Goal: Task Accomplishment & Management: Manage account settings

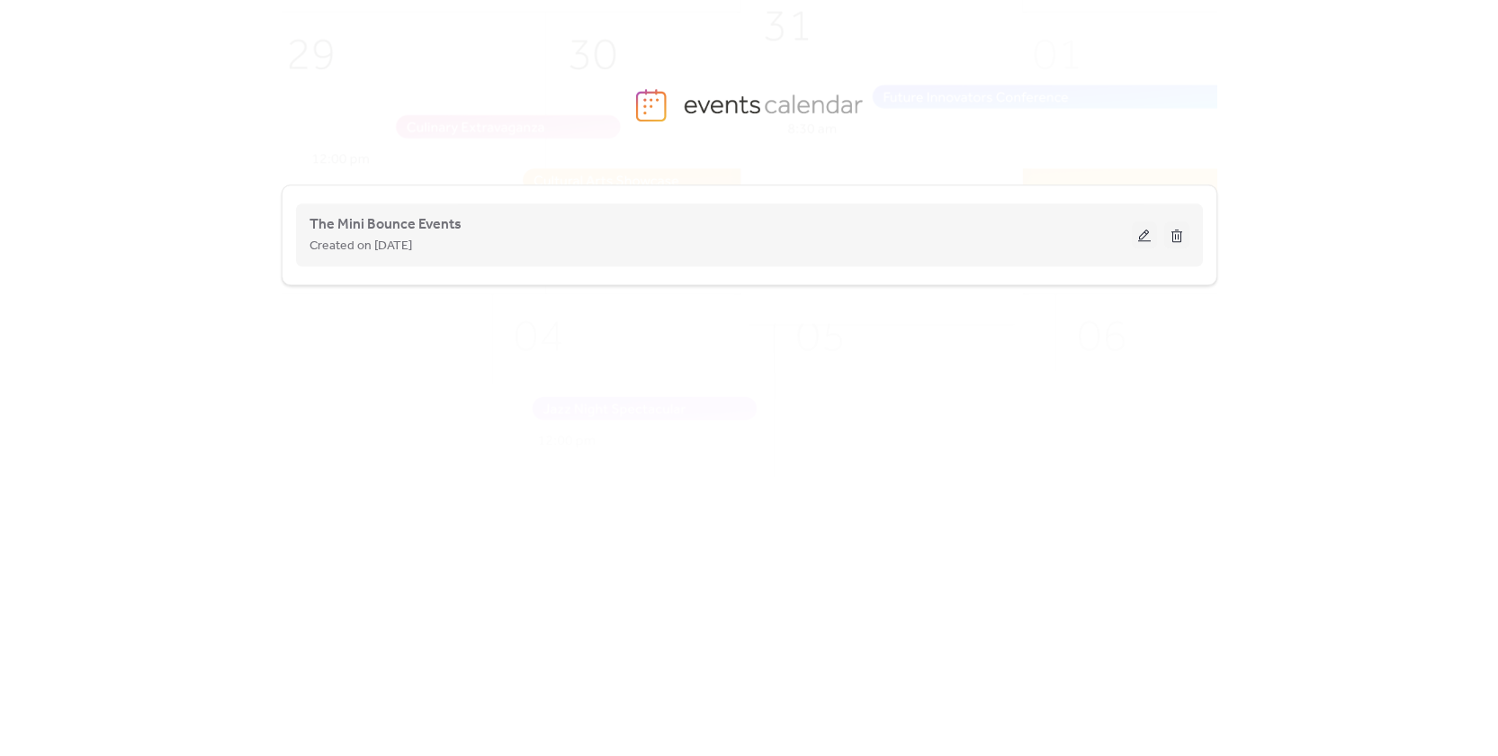
click at [1138, 240] on button at bounding box center [1143, 234] width 25 height 27
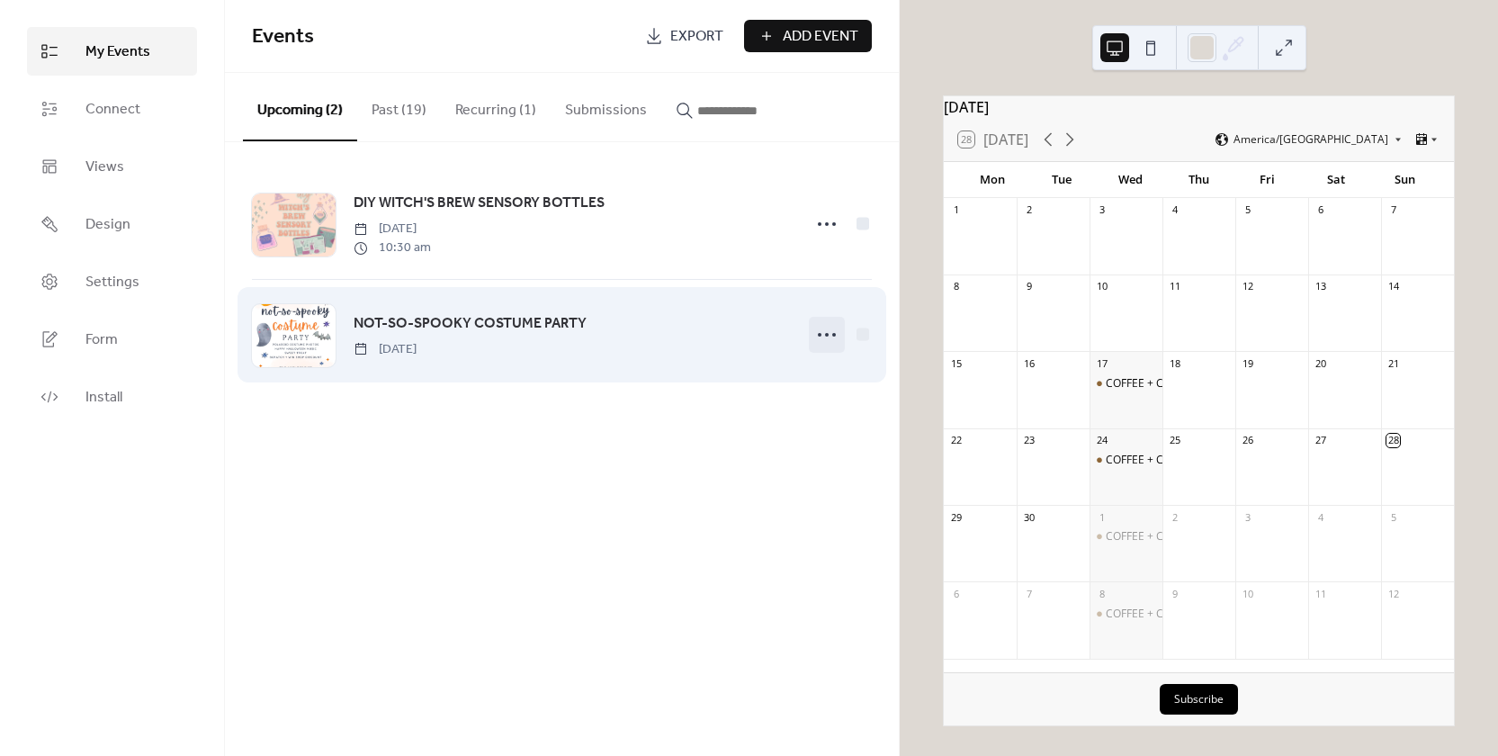
click at [821, 329] on icon at bounding box center [826, 334] width 29 height 29
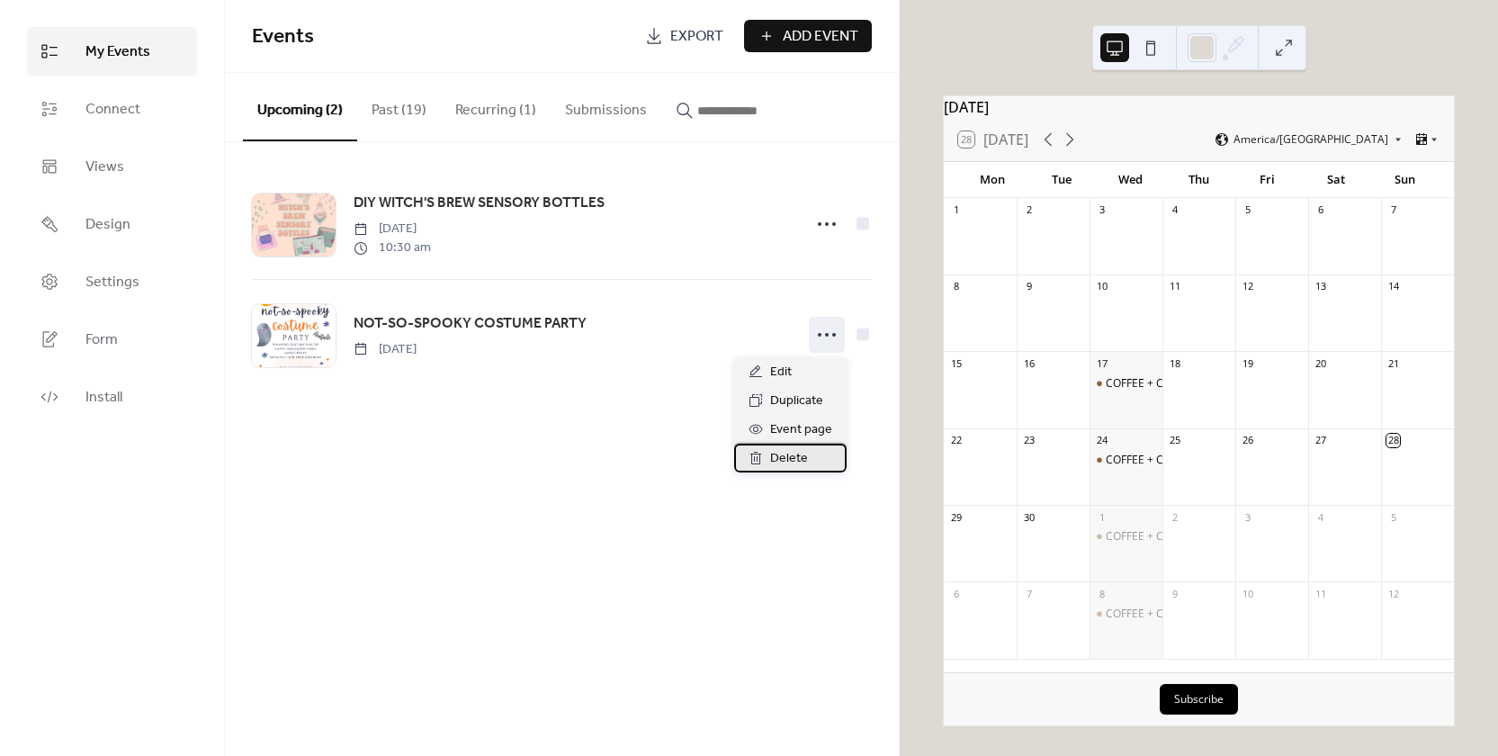
click at [769, 471] on div "Delete" at bounding box center [790, 457] width 112 height 29
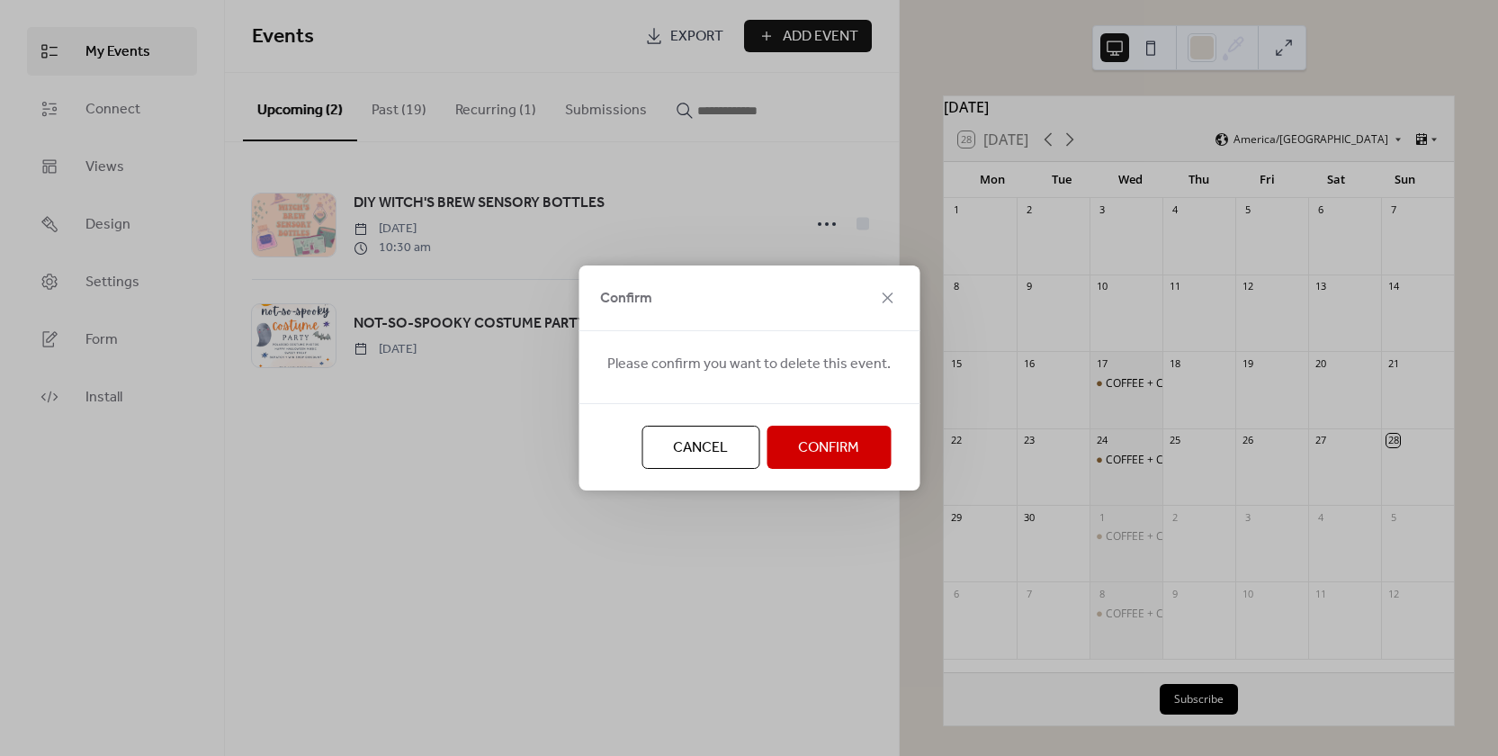
click at [809, 447] on span "Confirm" at bounding box center [828, 448] width 61 height 22
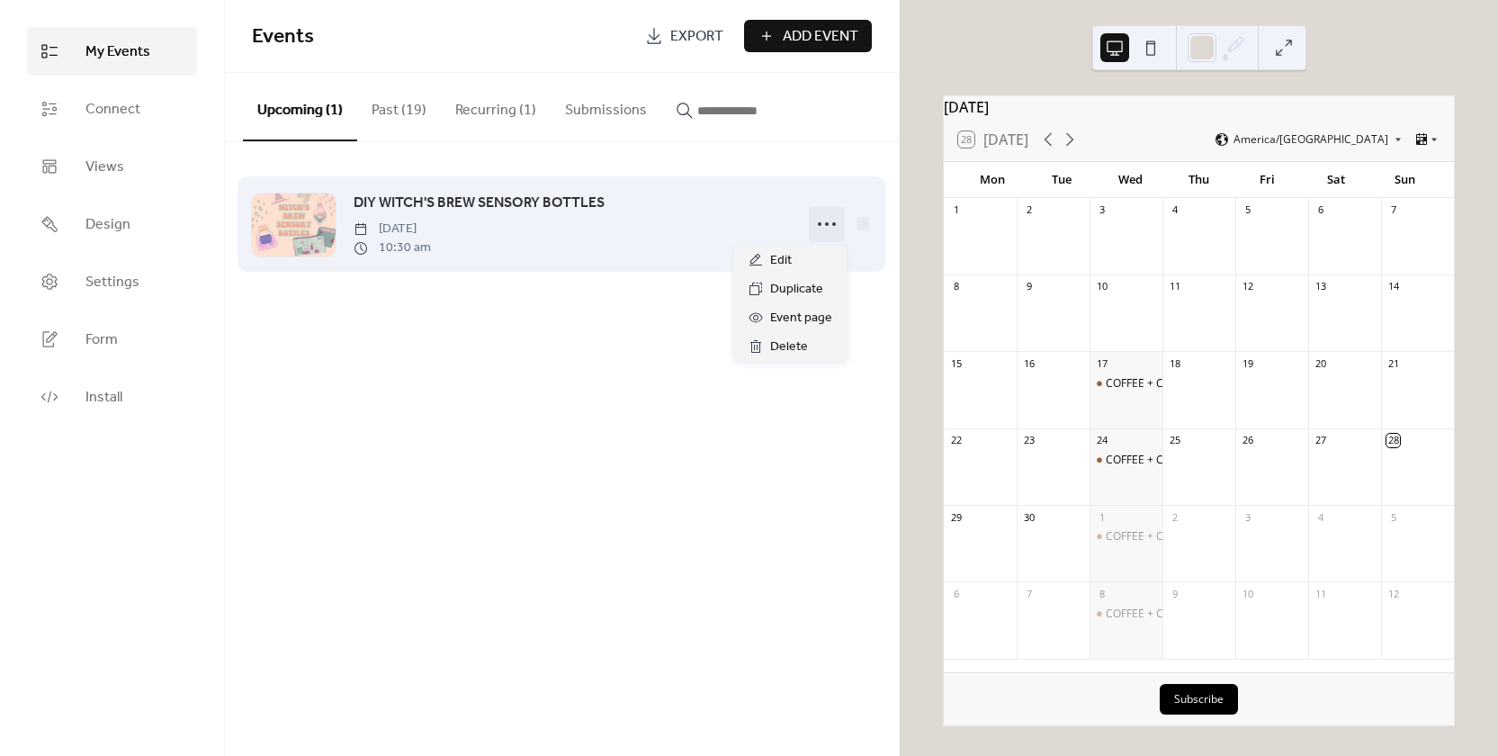
click at [835, 220] on icon at bounding box center [826, 224] width 29 height 29
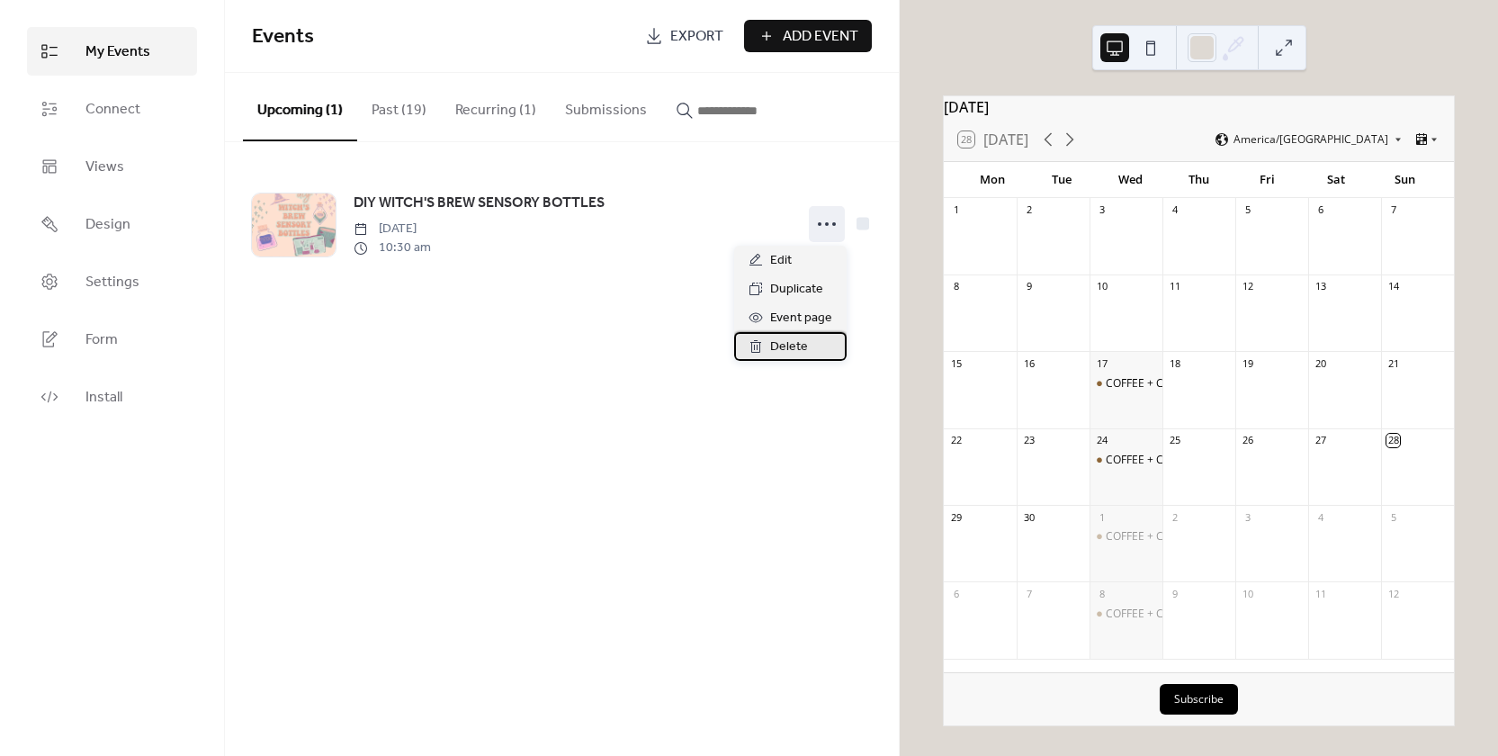
click at [789, 345] on span "Delete" at bounding box center [789, 347] width 38 height 22
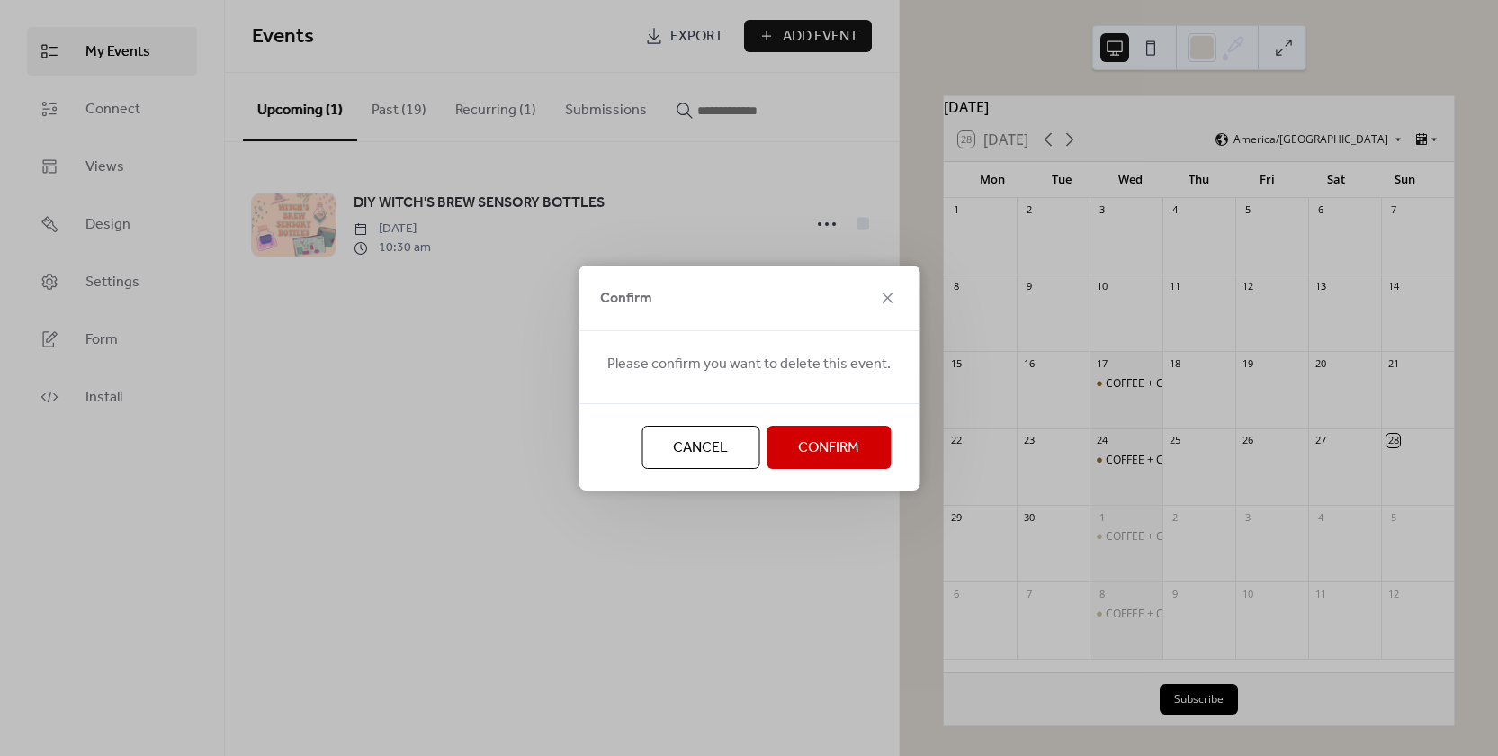
click at [824, 446] on span "Confirm" at bounding box center [828, 448] width 61 height 22
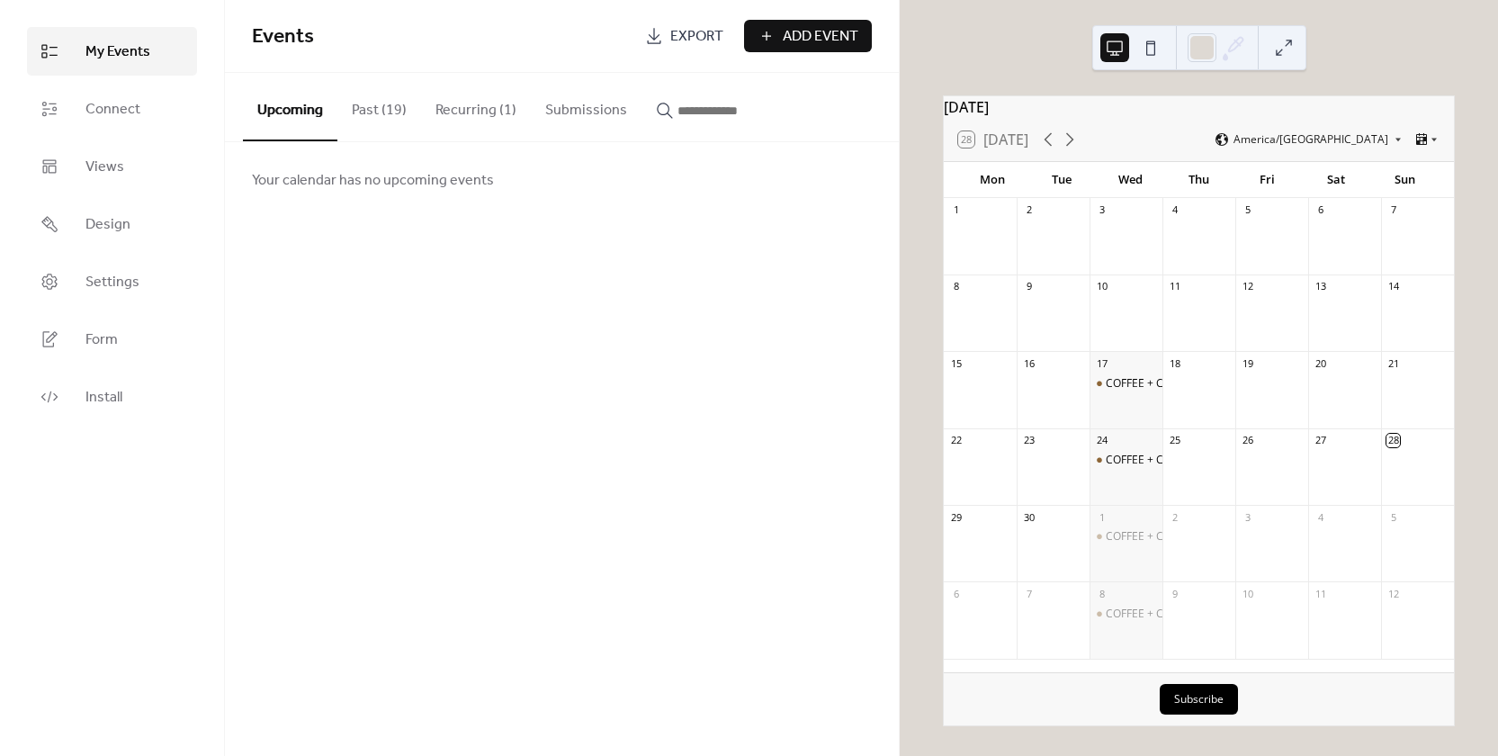
click at [516, 113] on button "Recurring (1)" at bounding box center [476, 106] width 110 height 67
